Goal: Information Seeking & Learning: Learn about a topic

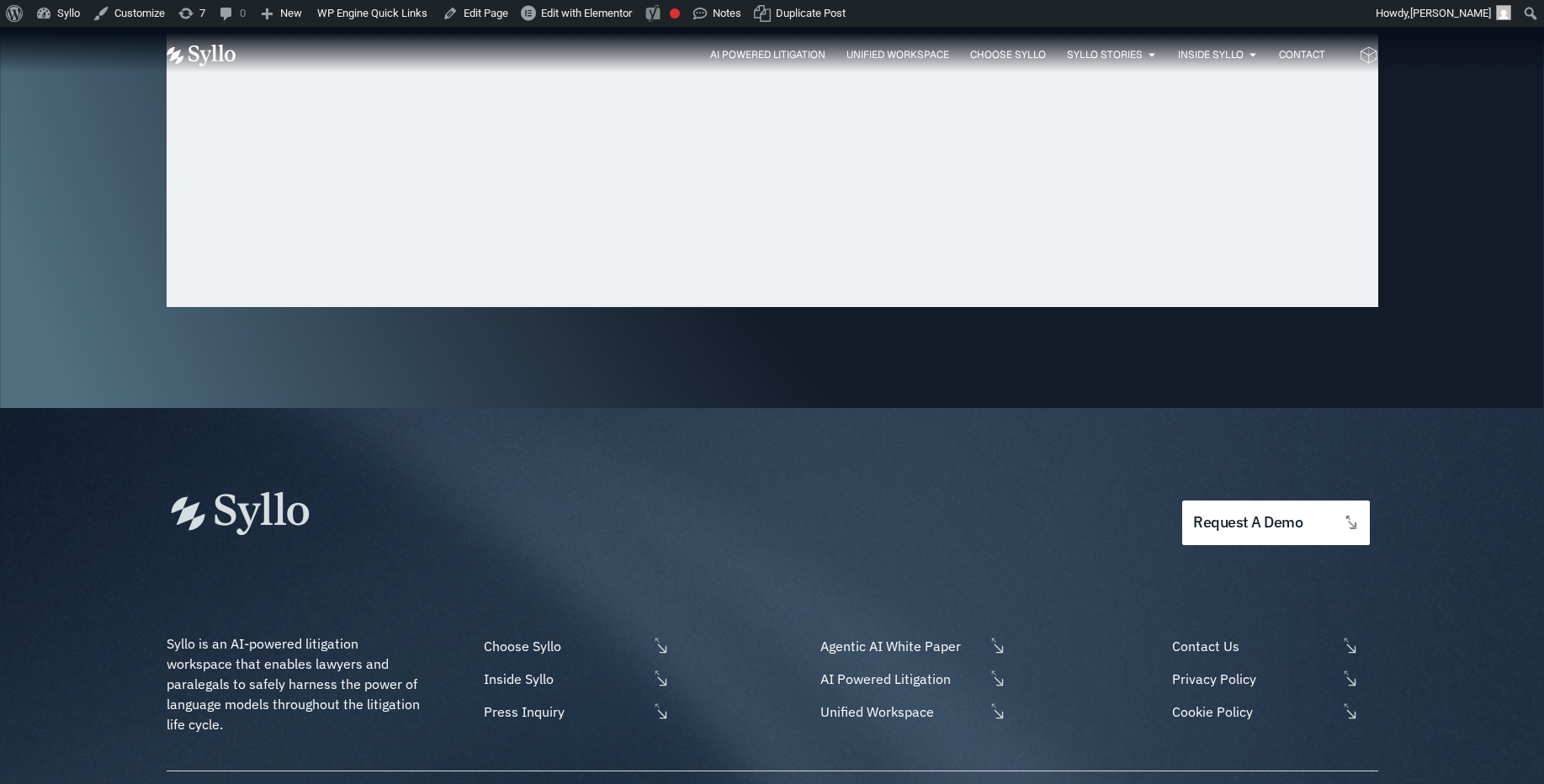
scroll to position [5389, 0]
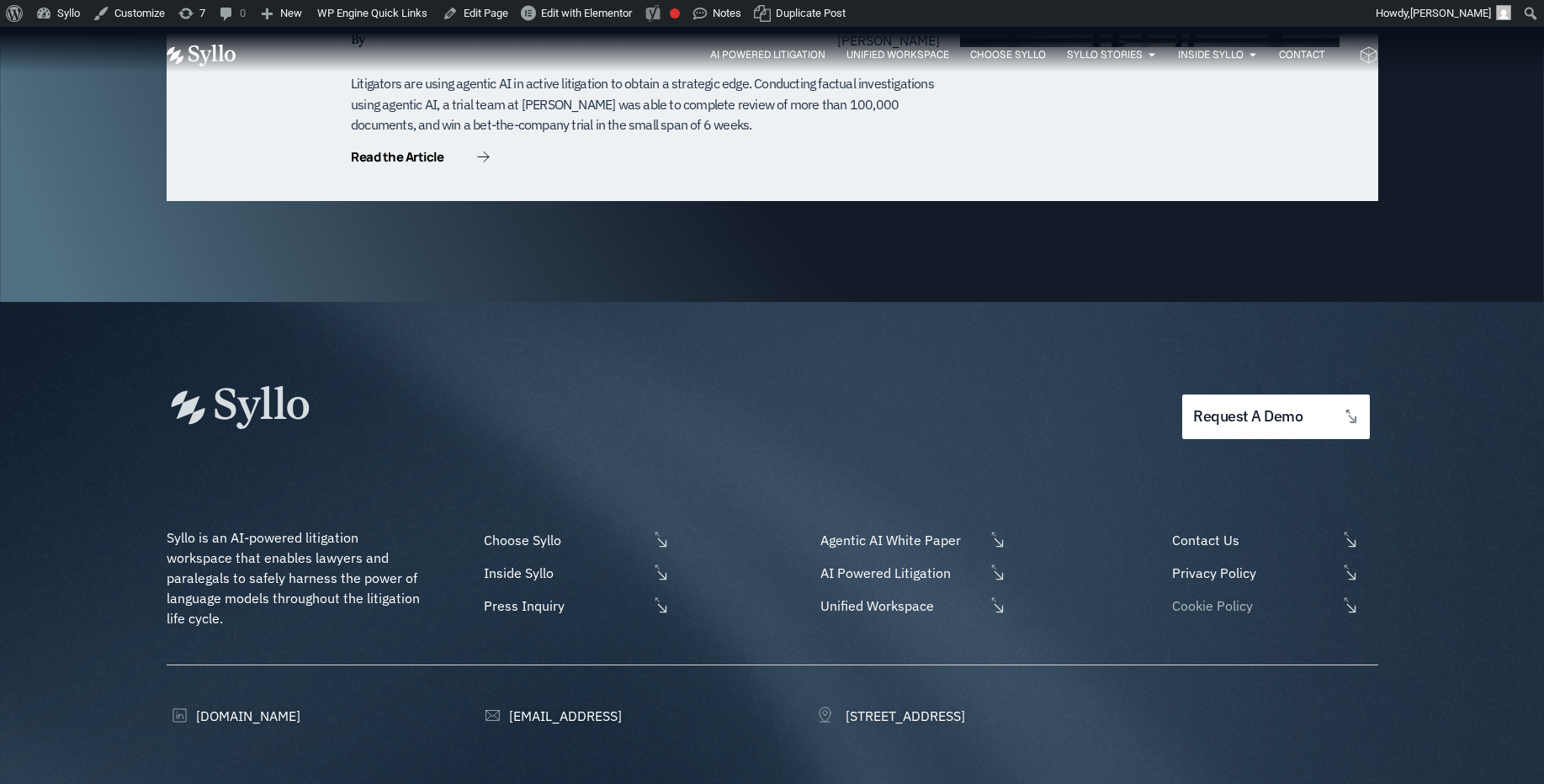
click at [1229, 595] on span "Cookie Policy" at bounding box center [1252, 605] width 168 height 20
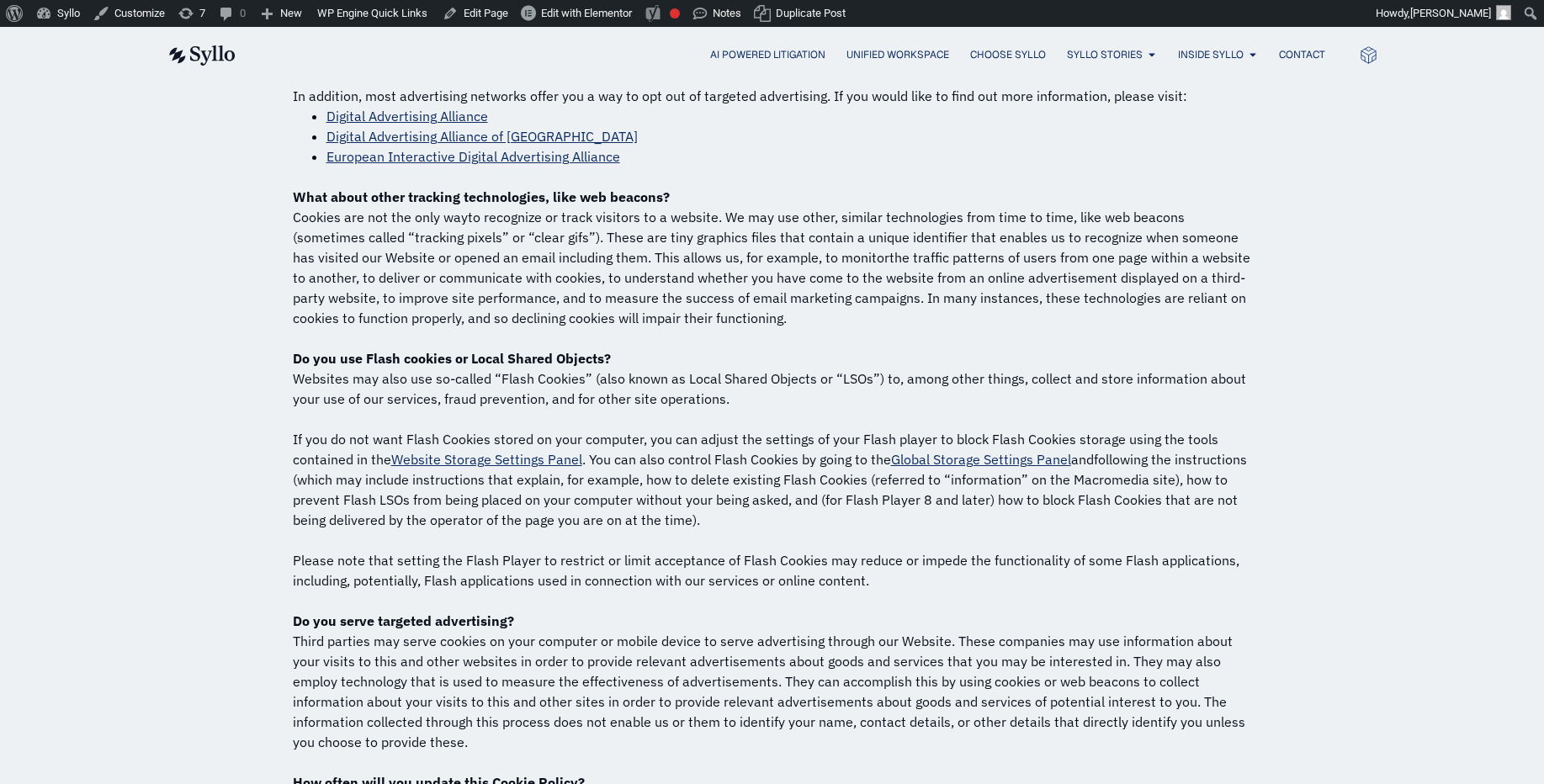
scroll to position [1104, 0]
click at [481, 458] on link "Website Storage Settings Panel" at bounding box center [486, 460] width 191 height 17
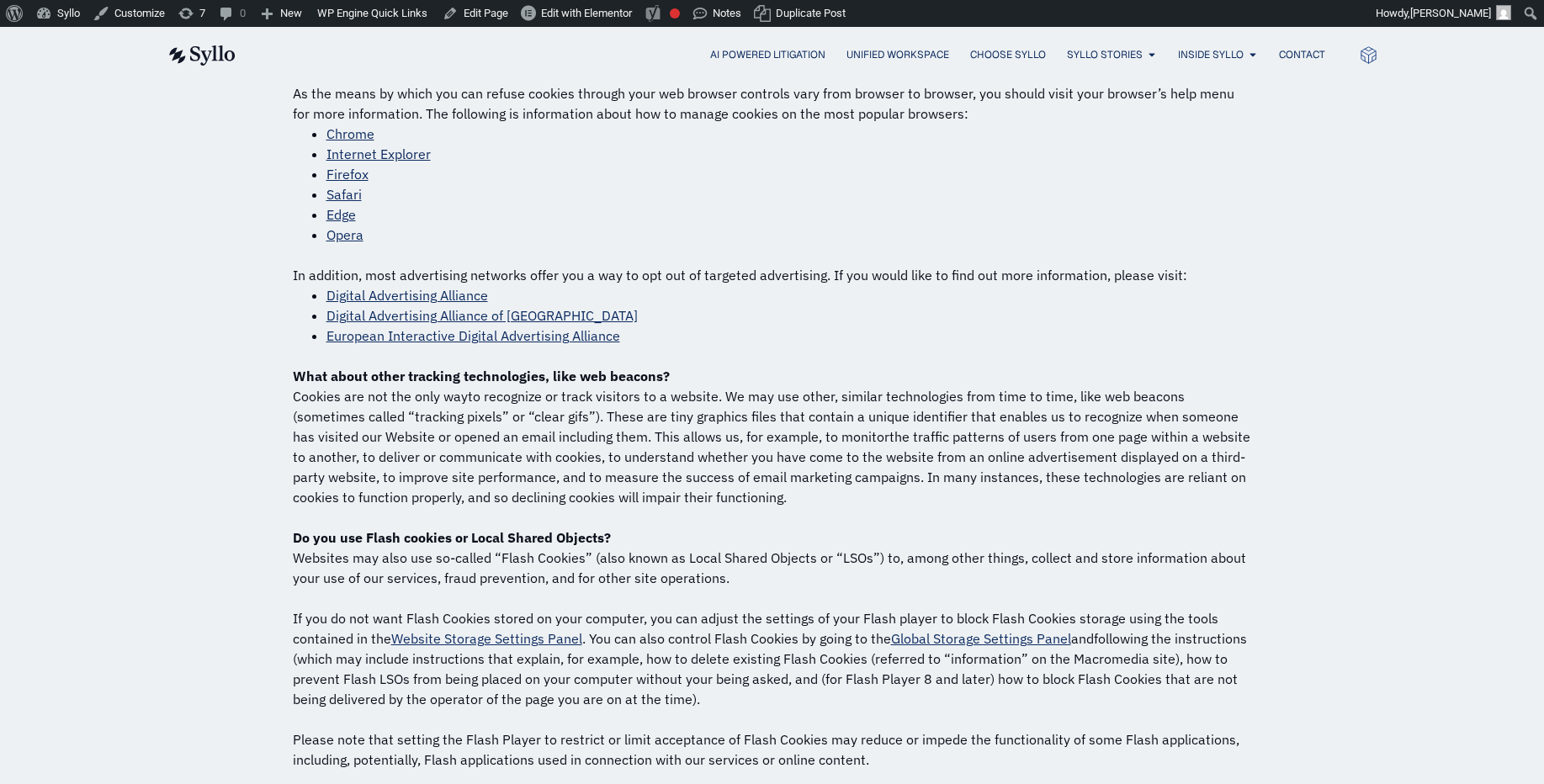
scroll to position [944, 0]
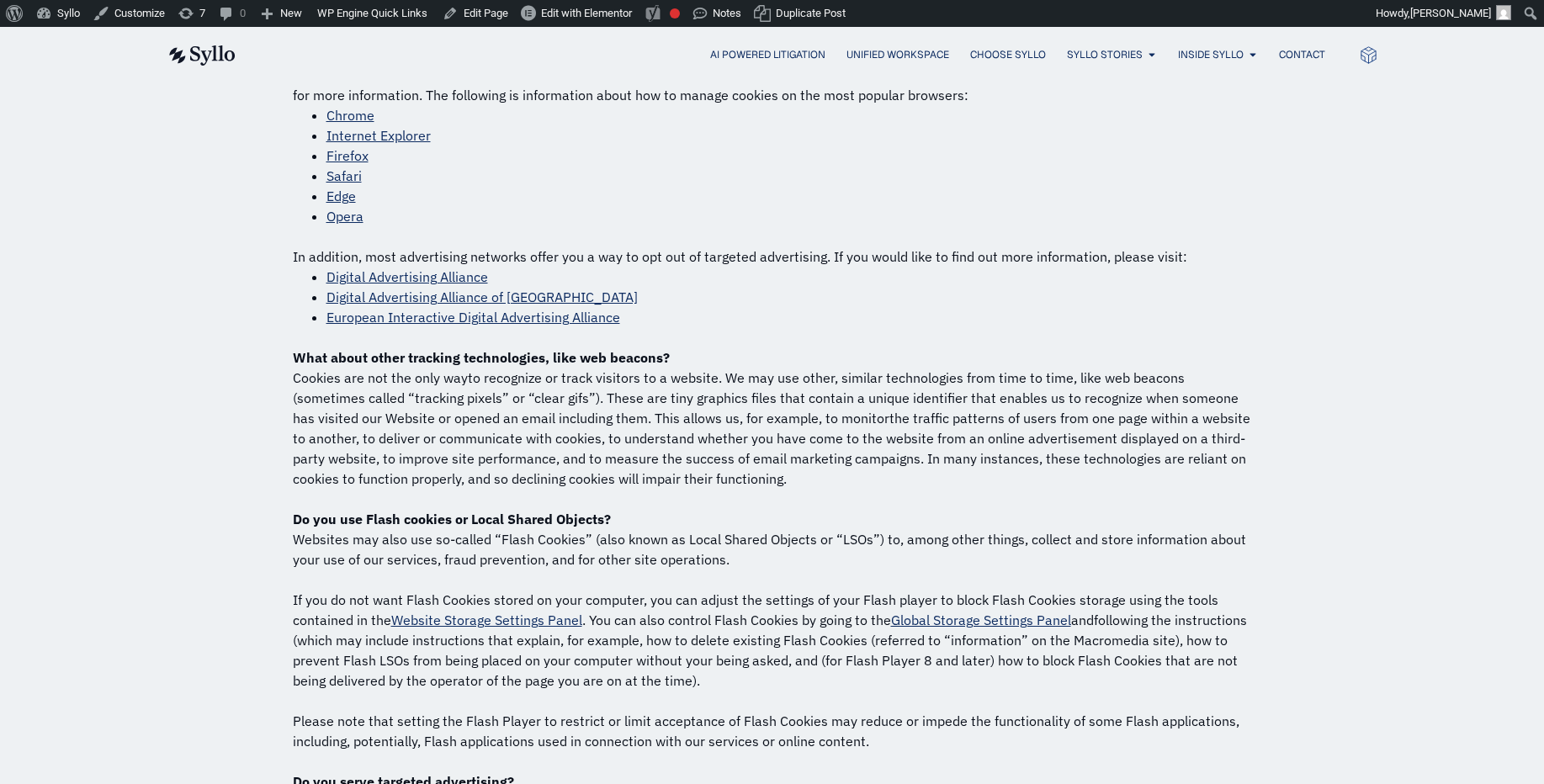
click at [1441, 64] on div "AI Powered Litigation Unified Workspace Choose Syllo Syllo Stories Close Syllo …" at bounding box center [772, 55] width 1544 height 56
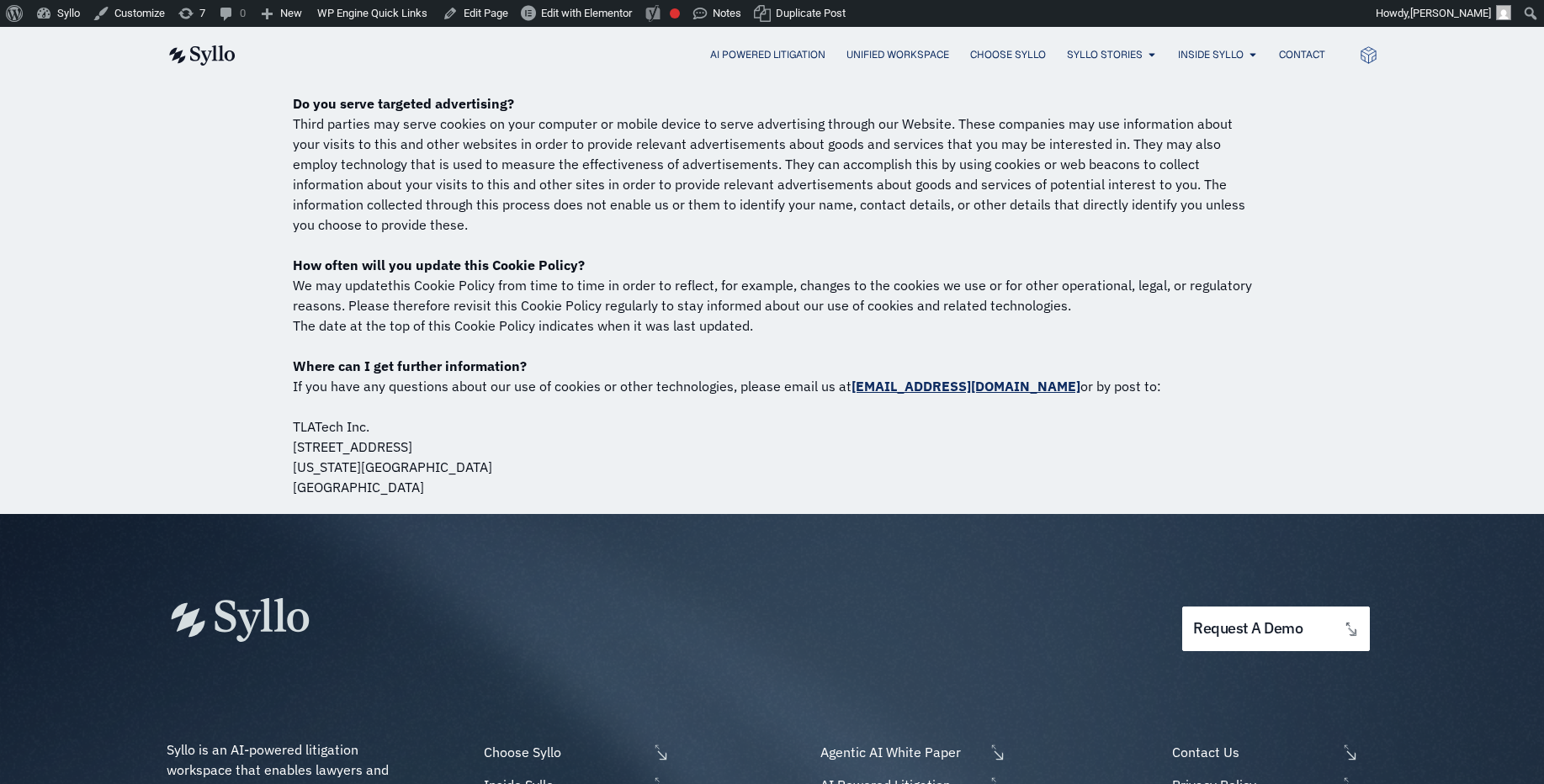
scroll to position [1909, 0]
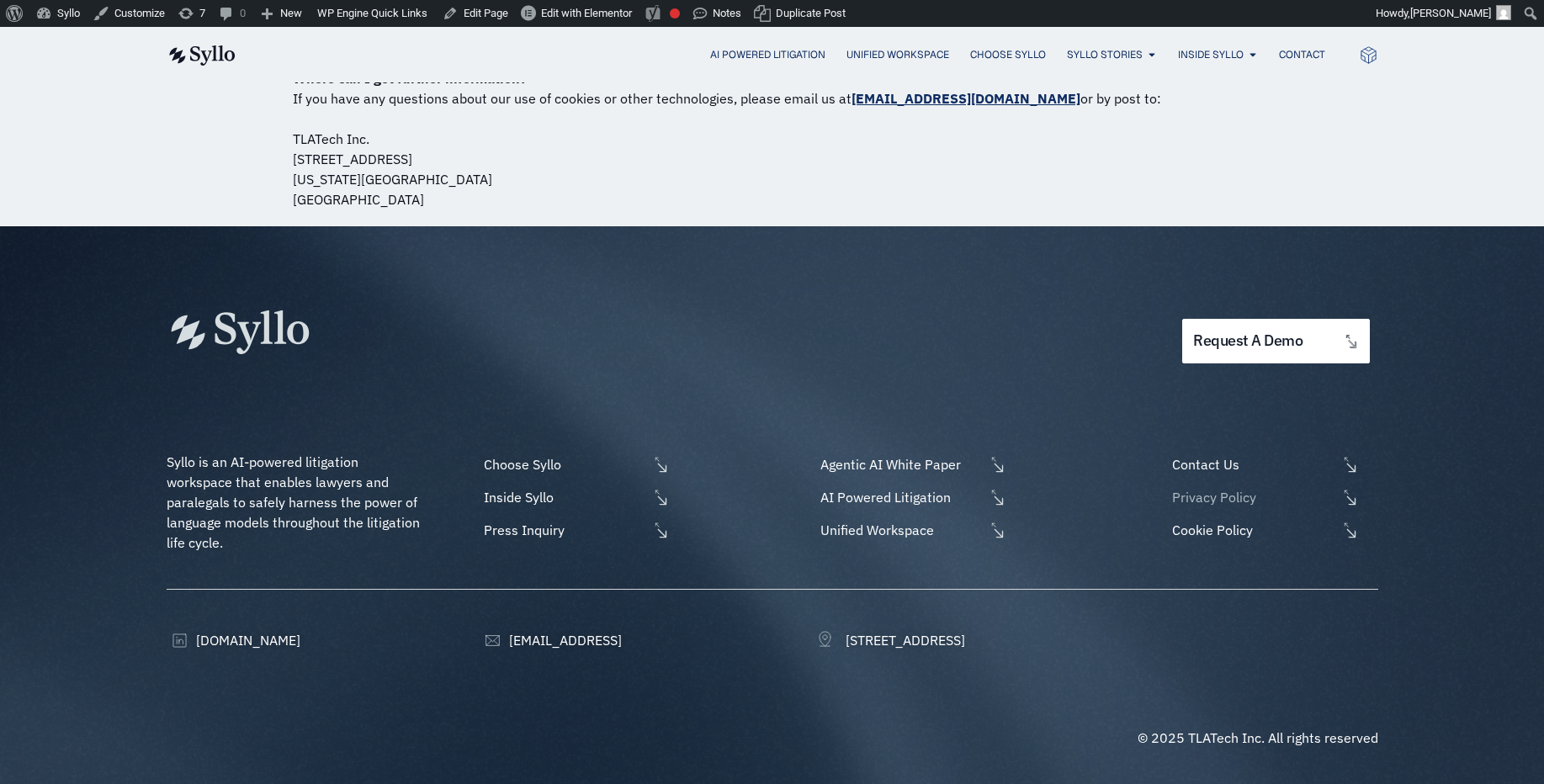
click at [1225, 499] on span "Privacy Policy" at bounding box center [1252, 498] width 168 height 20
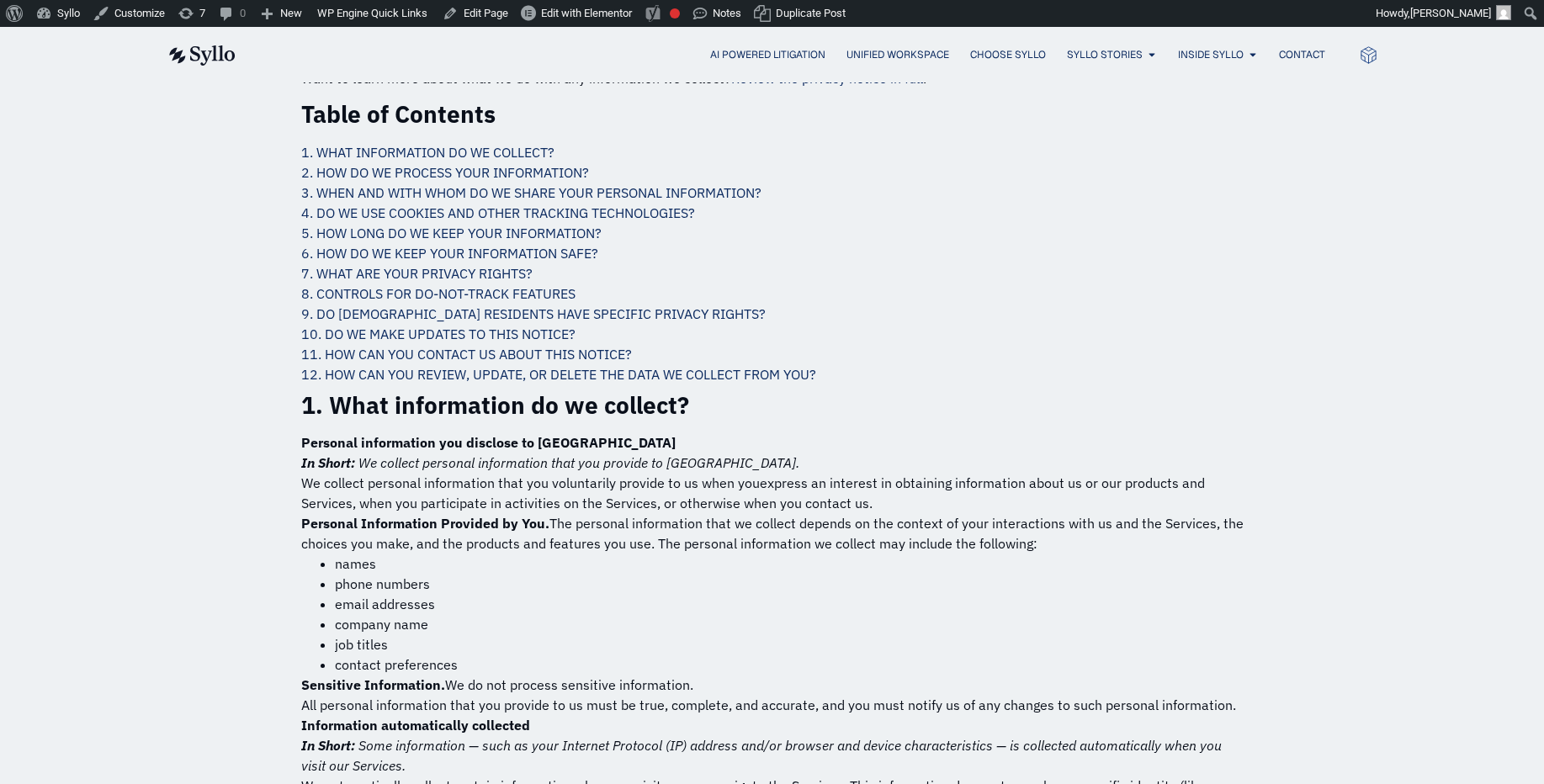
scroll to position [1036, 0]
click at [473, 266] on link "7. WHAT ARE YOUR PRIVACY RIGHTS?" at bounding box center [417, 274] width 232 height 17
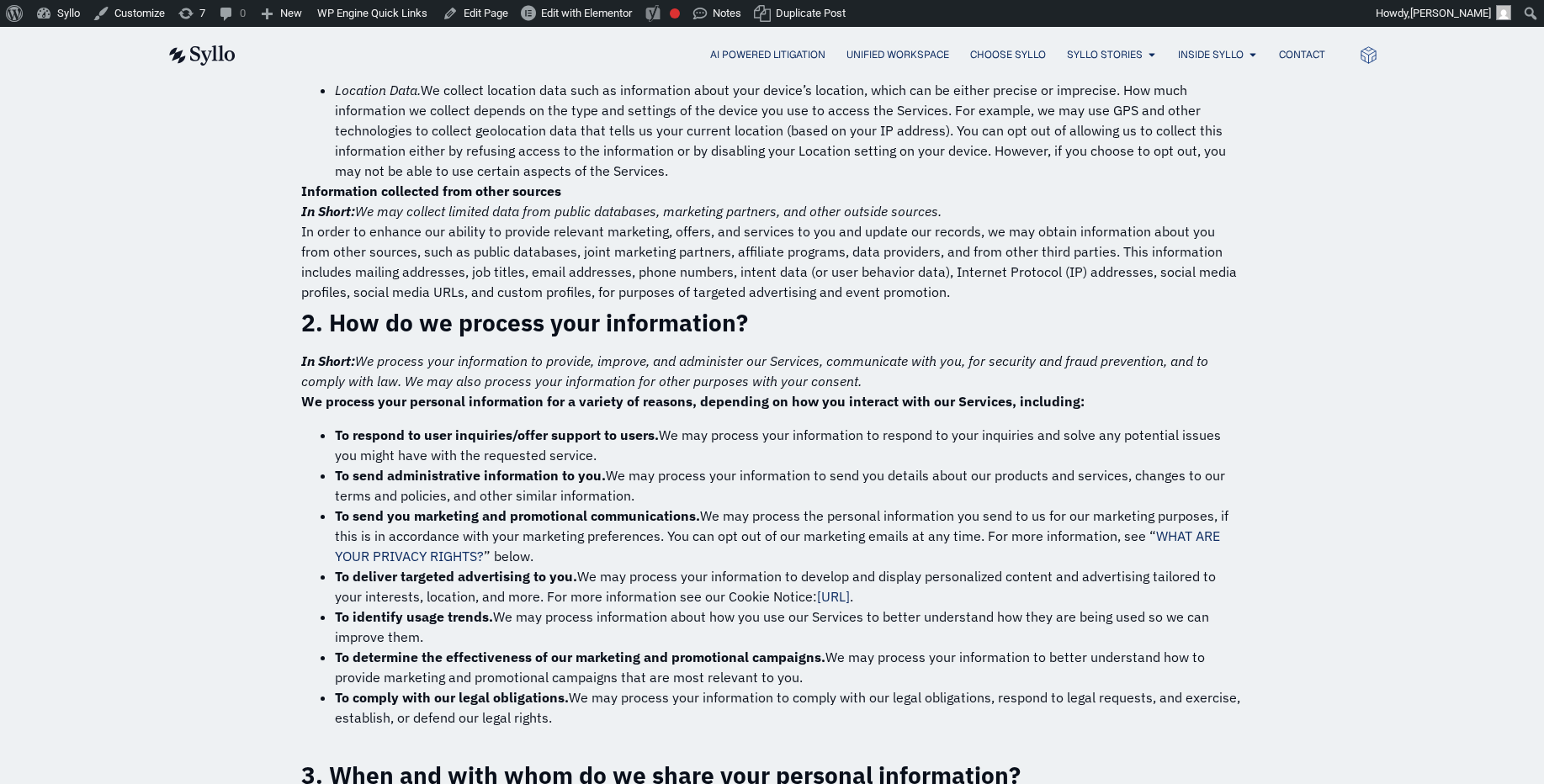
scroll to position [1928, 0]
